Goal: Information Seeking & Learning: Understand process/instructions

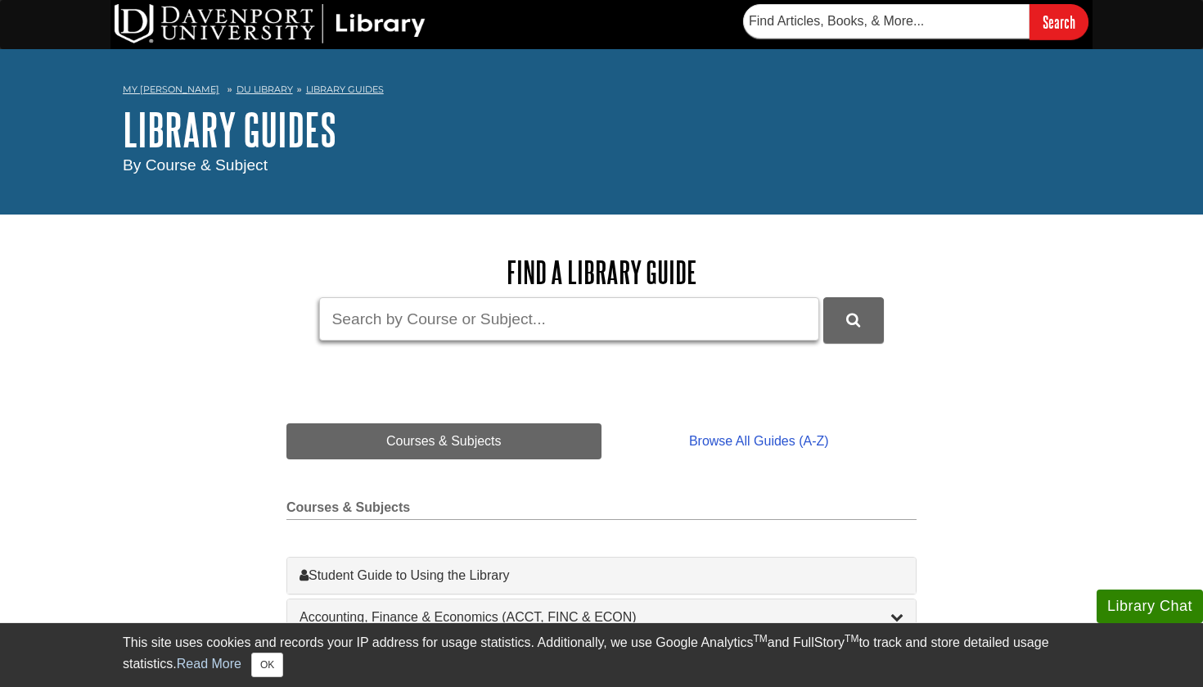
click at [495, 328] on input "Guide Search Terms" at bounding box center [569, 318] width 500 height 43
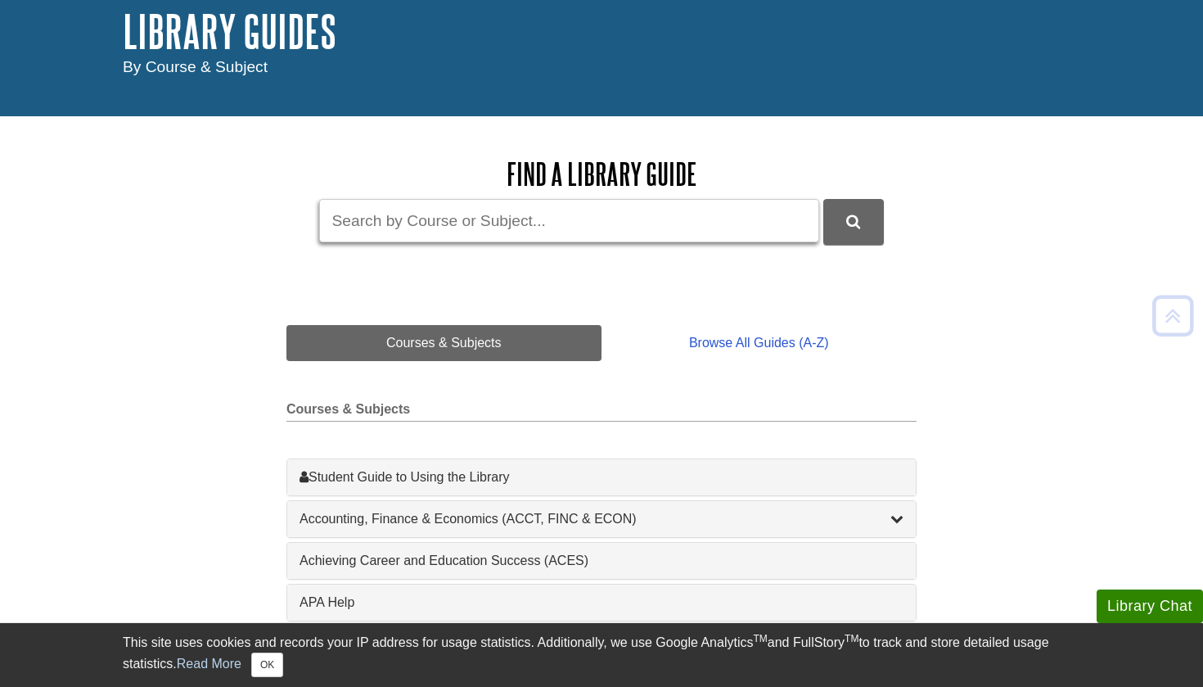
scroll to position [93, 0]
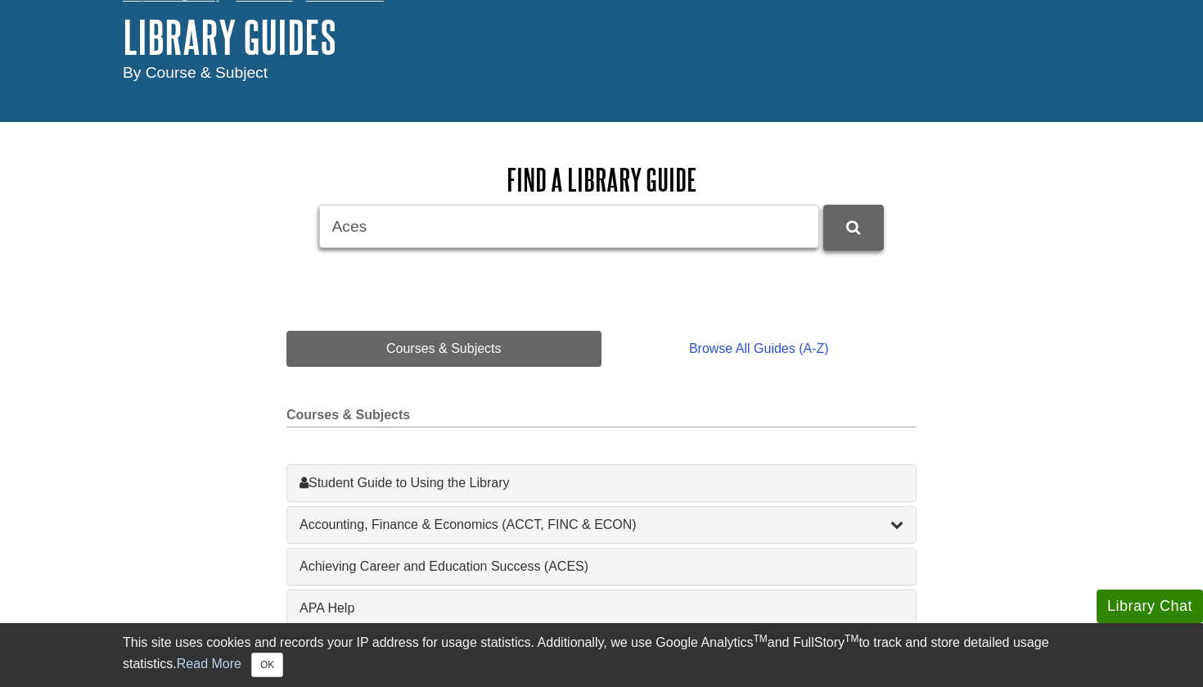
type input "Aces"
click at [851, 220] on icon "DU Library Guides Search" at bounding box center [853, 227] width 14 height 15
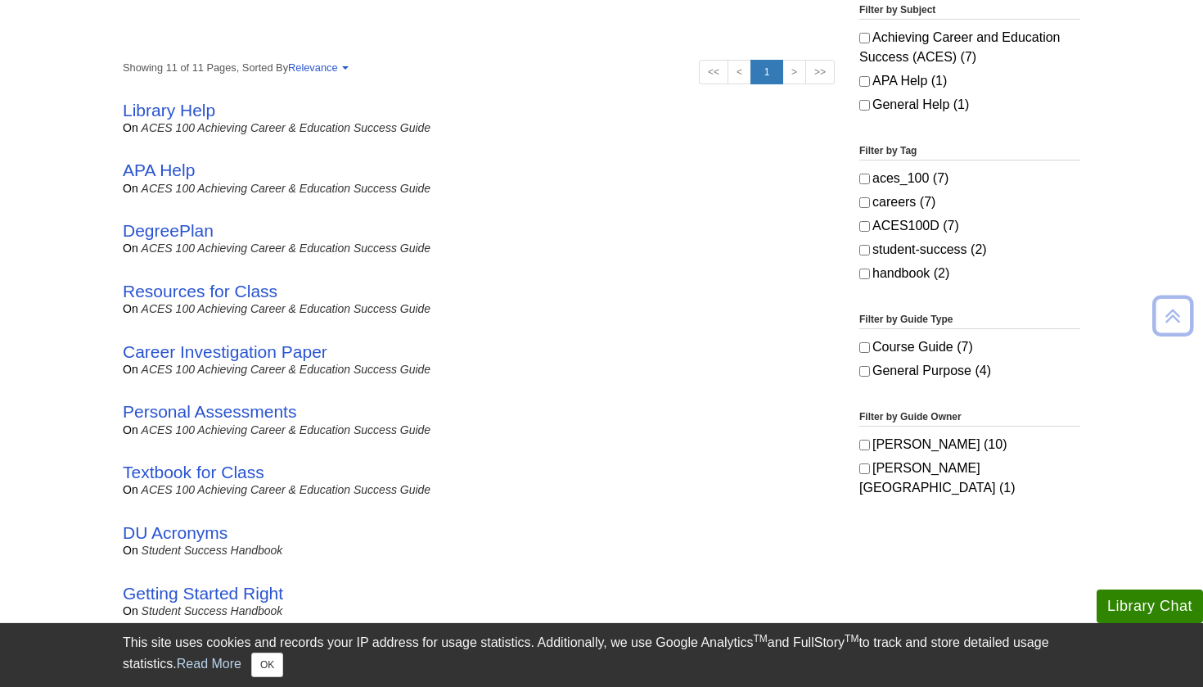
scroll to position [324, 0]
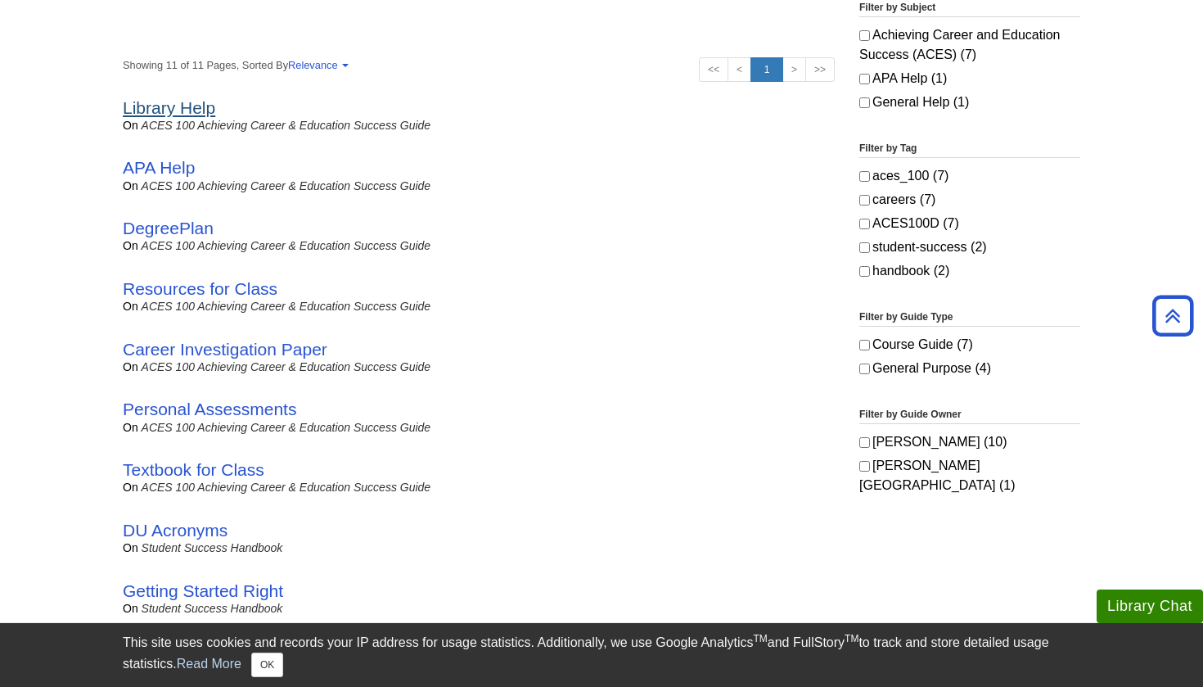
click at [194, 114] on link "Library Help" at bounding box center [169, 107] width 93 height 19
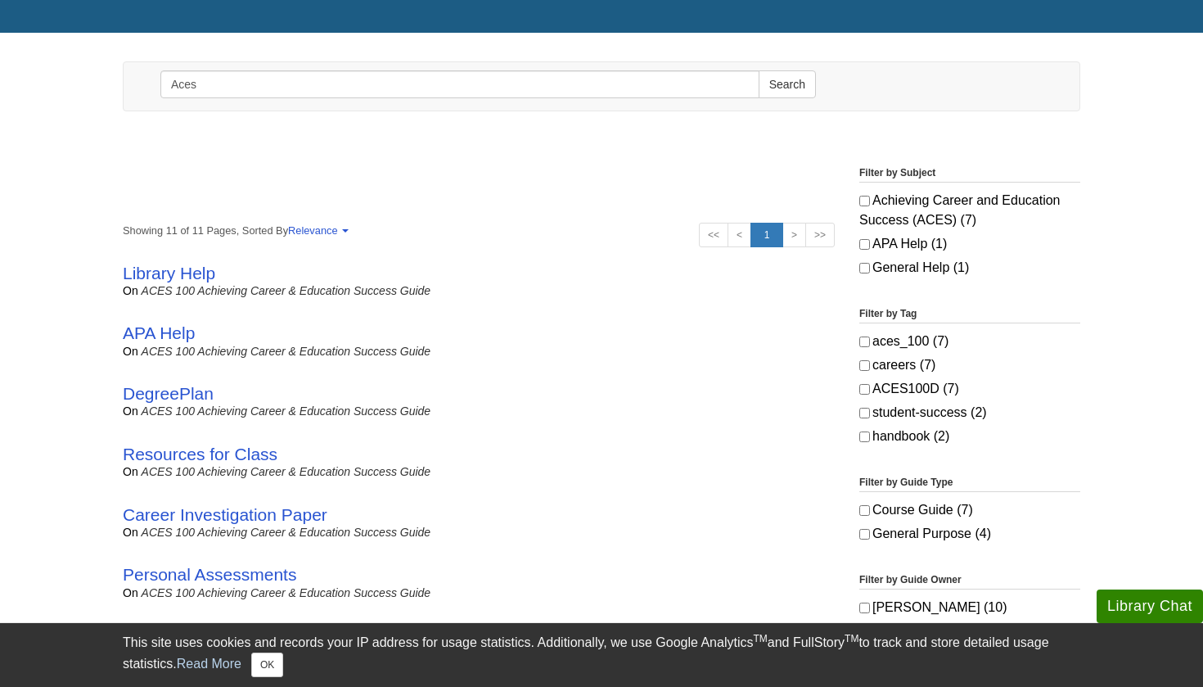
scroll to position [168, 0]
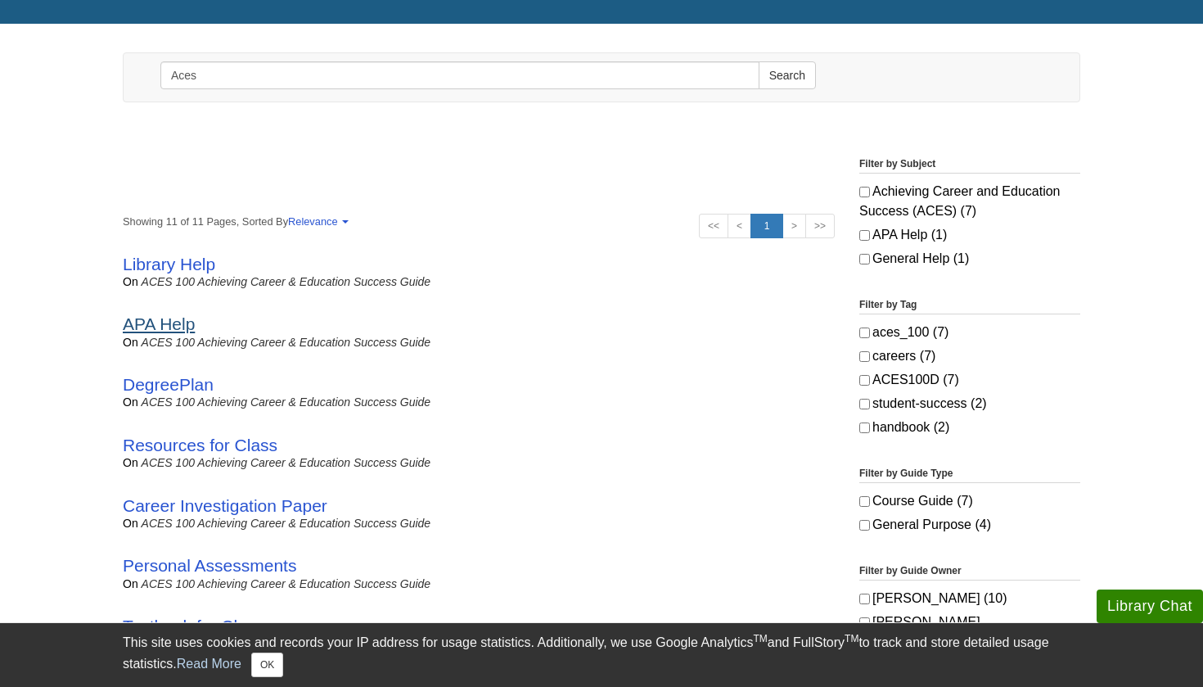
click at [164, 318] on link "APA Help" at bounding box center [159, 323] width 72 height 19
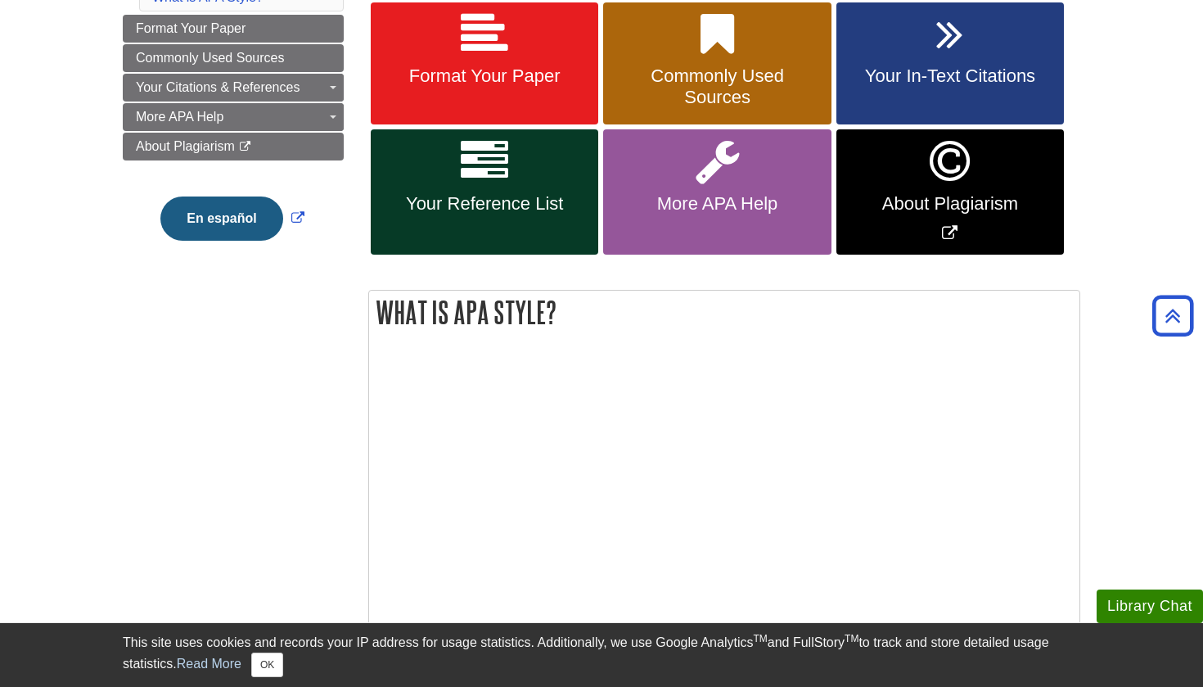
scroll to position [413, 0]
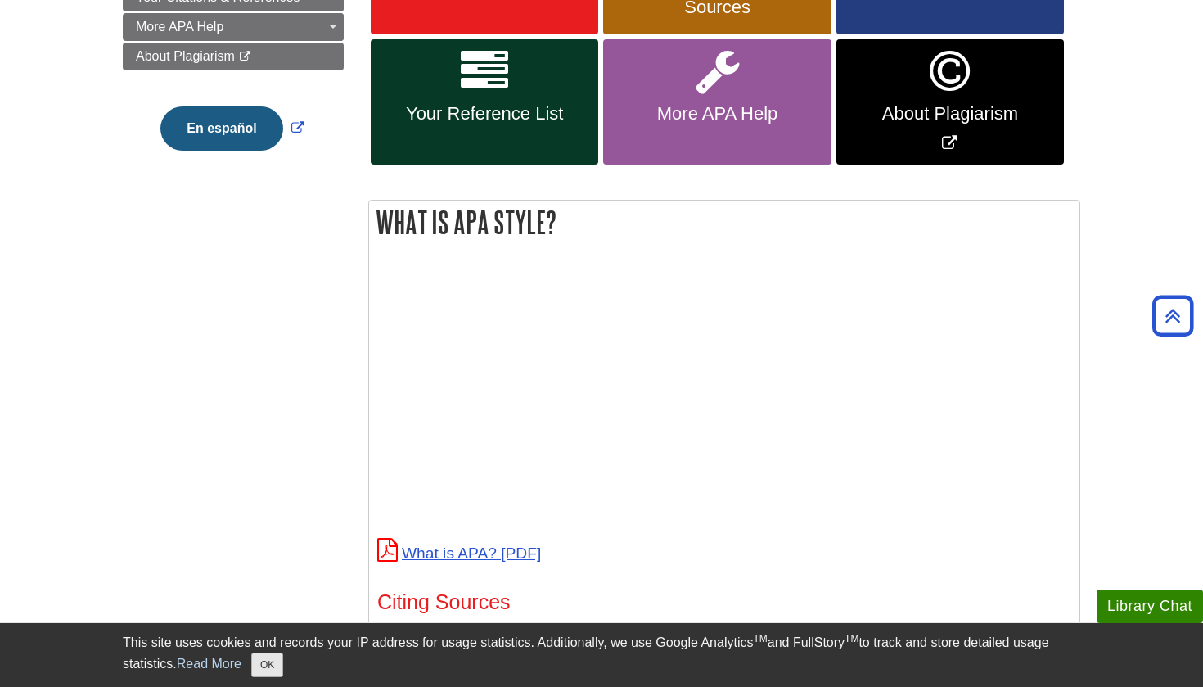
click at [273, 676] on button "OK" at bounding box center [267, 664] width 32 height 25
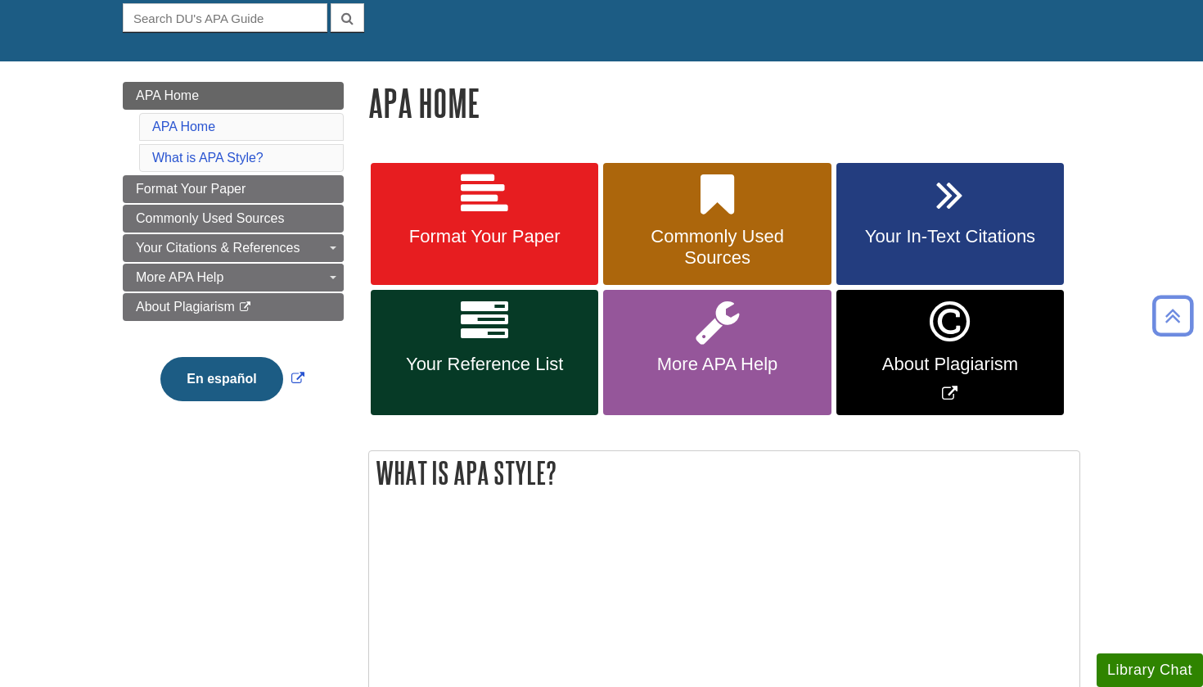
scroll to position [162, 0]
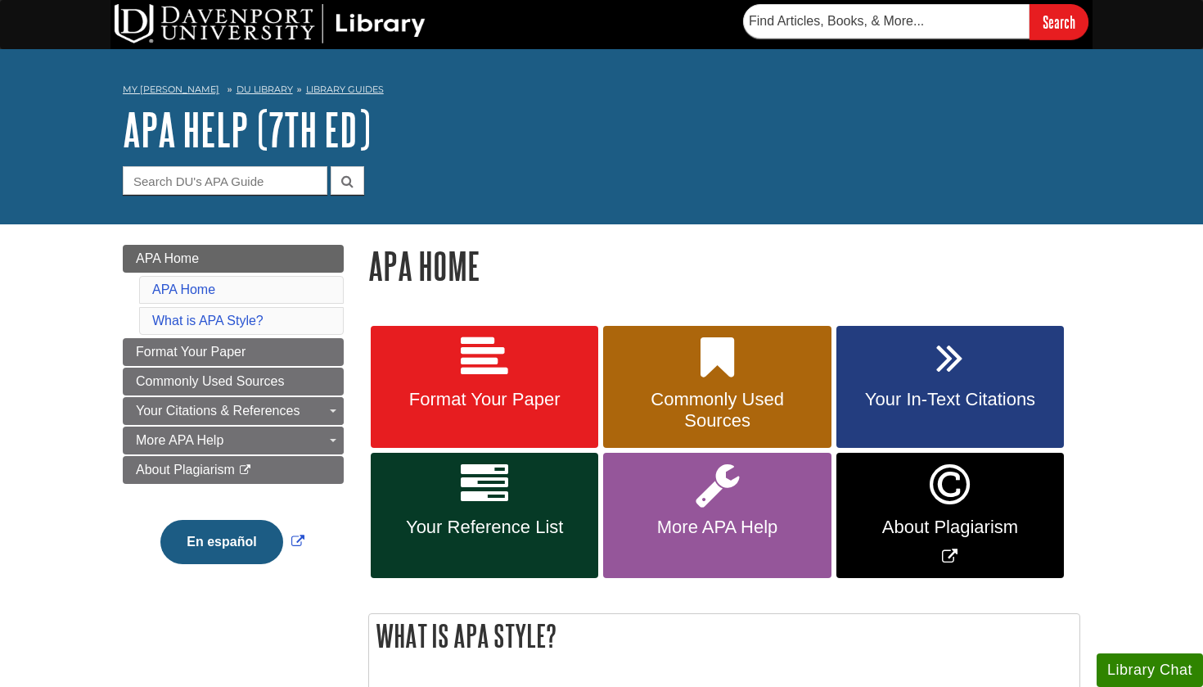
click at [542, 422] on link "Format Your Paper" at bounding box center [485, 387] width 228 height 123
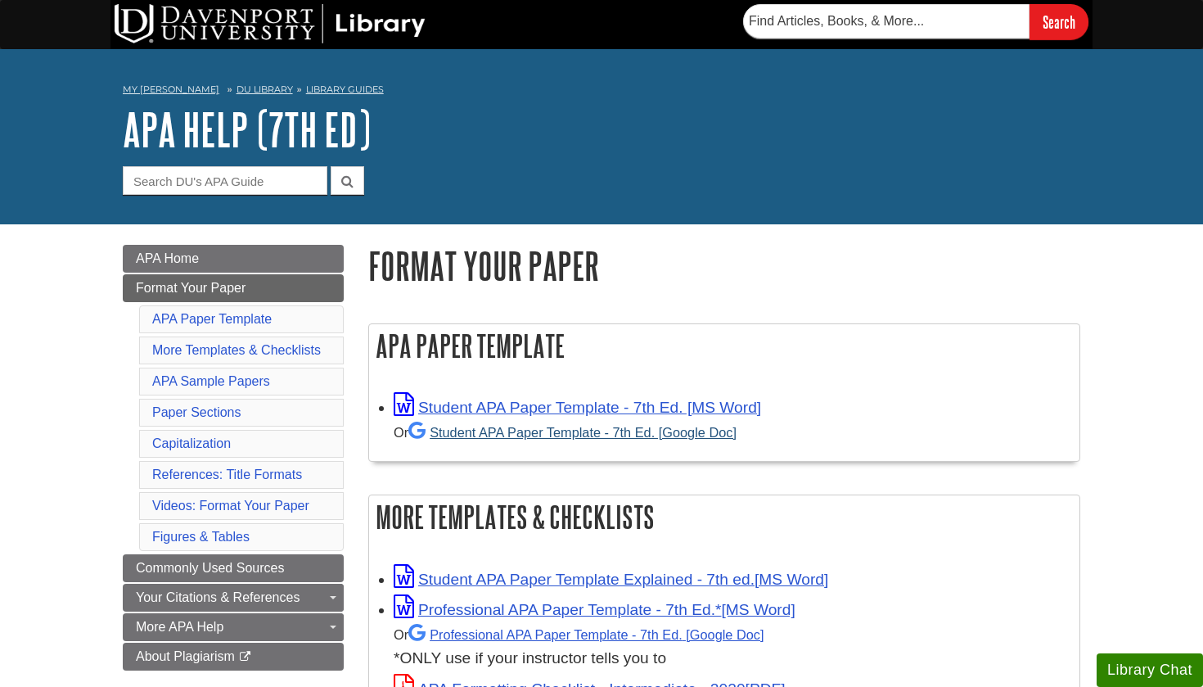
click at [539, 435] on link "Student APA Paper Template - 7th Ed. [Google Doc]" at bounding box center [572, 432] width 328 height 15
